Goal: Navigation & Orientation: Find specific page/section

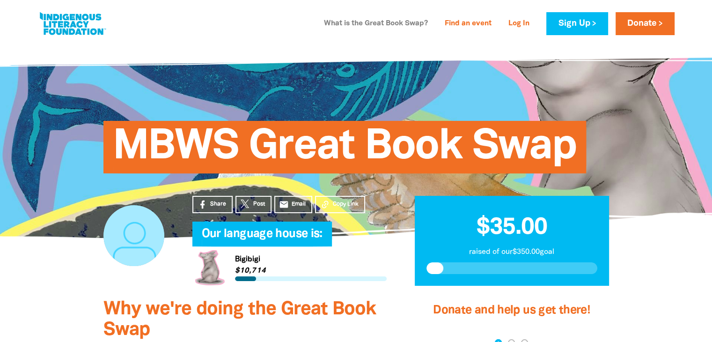
click at [369, 22] on link "What is the Great Book Swap?" at bounding box center [375, 23] width 115 height 15
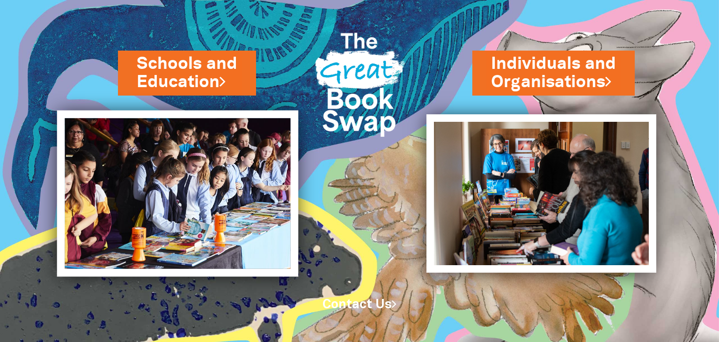
click at [222, 124] on img at bounding box center [177, 193] width 241 height 166
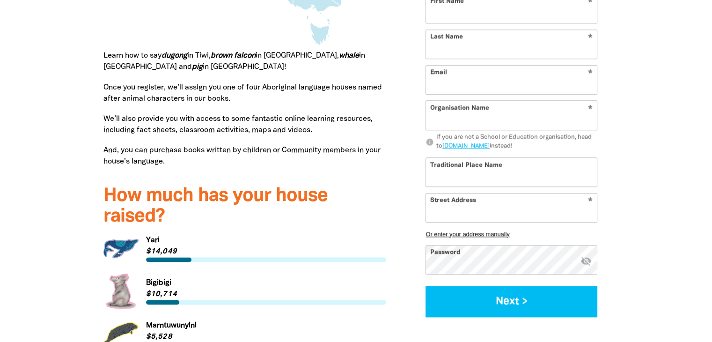
scroll to position [1216, 0]
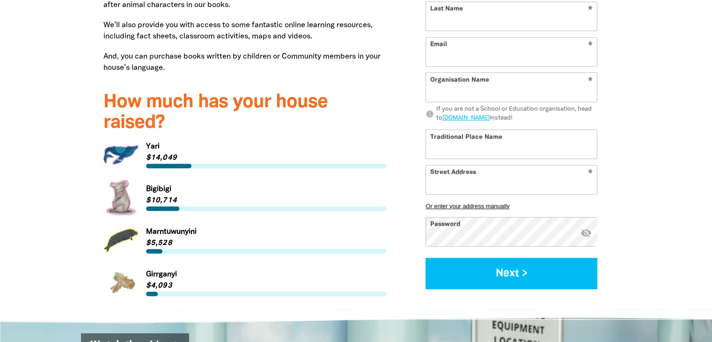
click at [161, 180] on link "Link to [GEOGRAPHIC_DATA]" at bounding box center [244, 197] width 283 height 35
